Goal: Information Seeking & Learning: Learn about a topic

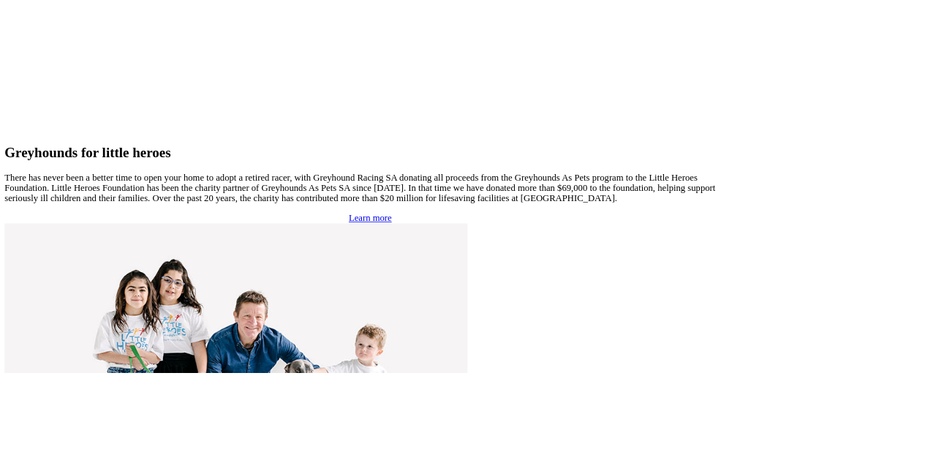
scroll to position [3284, 0]
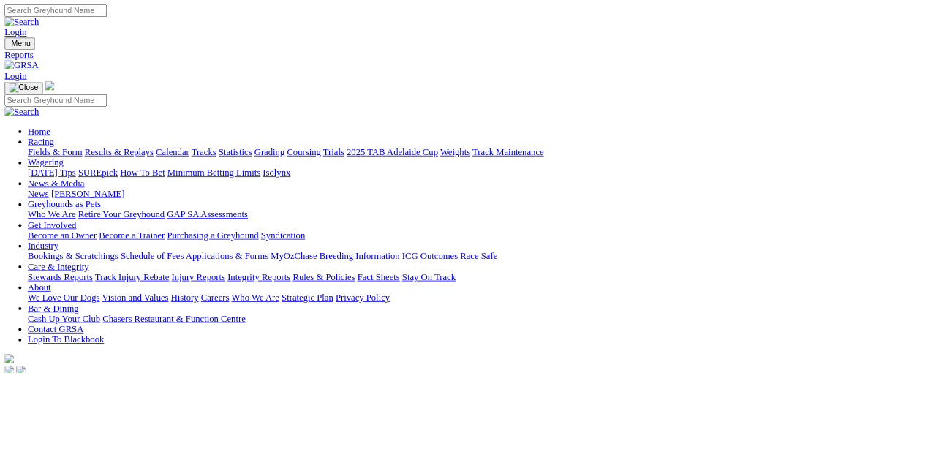
click at [68, 173] on link "Racing" at bounding box center [51, 179] width 33 height 12
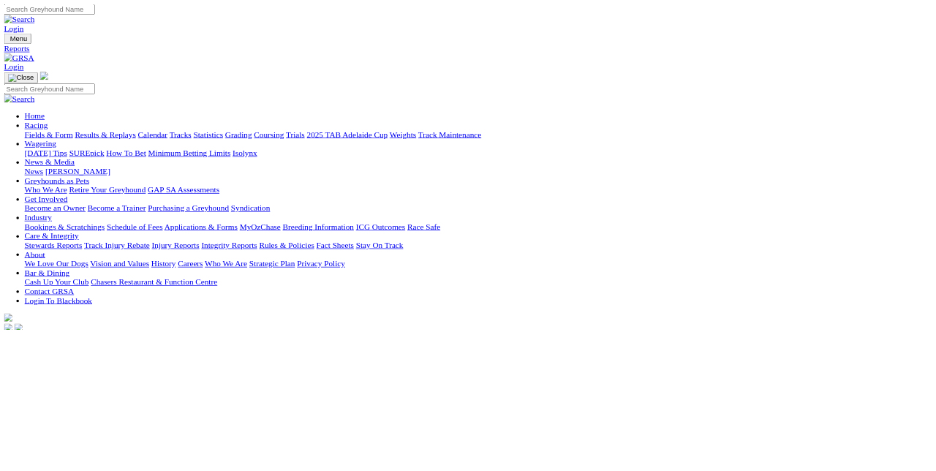
click at [194, 186] on link "Results & Replays" at bounding box center [150, 192] width 87 height 12
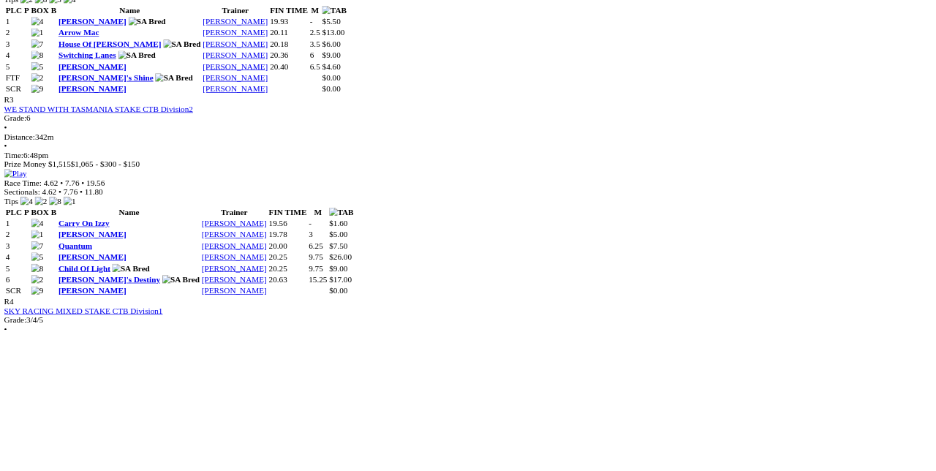
scroll to position [1173, 0]
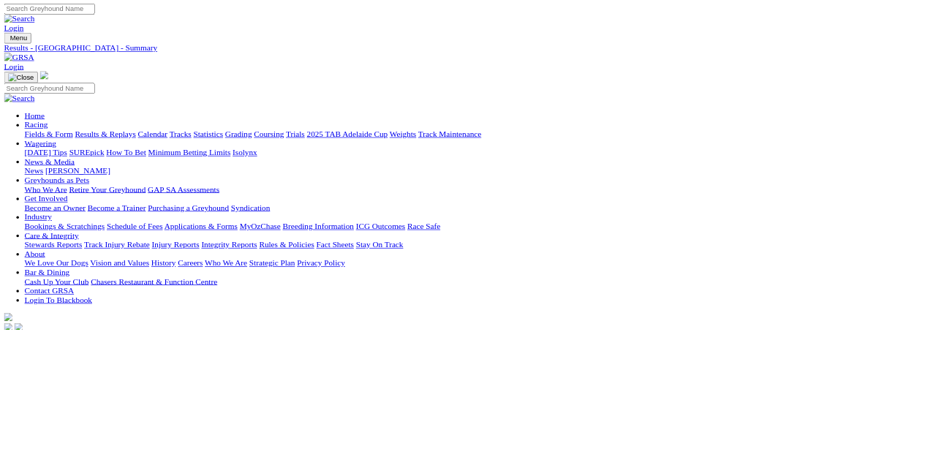
scroll to position [88, 0]
